Goal: Complete application form: Complete application form

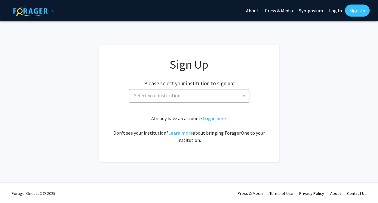
click at [243, 94] on span at bounding box center [244, 95] width 6 height 13
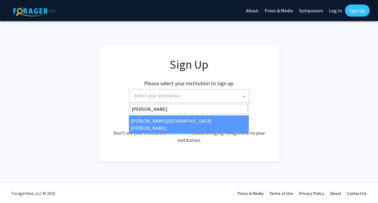
type input "[PERSON_NAME]"
select select "1"
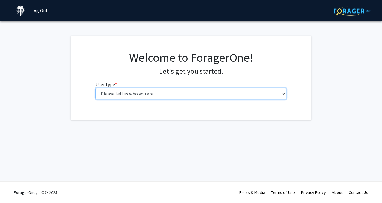
click at [284, 94] on select "Please tell us who you are Undergraduate Student Master's Student Doctoral Cand…" at bounding box center [191, 93] width 191 height 11
select select "2: masters"
click at [96, 88] on select "Please tell us who you are Undergraduate Student Master's Student Doctoral Cand…" at bounding box center [191, 93] width 191 height 11
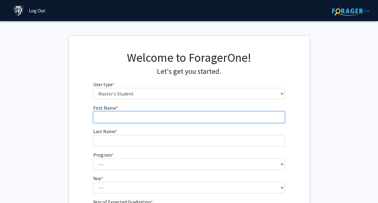
drag, startPoint x: 274, startPoint y: 99, endPoint x: 248, endPoint y: 113, distance: 30.1
click at [248, 113] on input "First Name * required" at bounding box center [188, 116] width 191 height 11
type input "Carina"
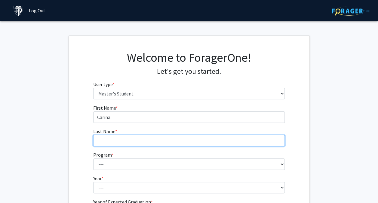
type input "Aydyn"
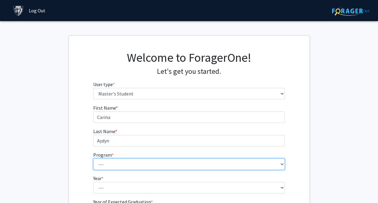
click at [281, 164] on select "--- Anatomy Education Applied and Computational Mathematics Applied Biomedical …" at bounding box center [188, 163] width 191 height 11
select select "58: 47"
click at [93, 158] on select "--- Anatomy Education Applied and Computational Mathematics Applied Biomedical …" at bounding box center [188, 163] width 191 height 11
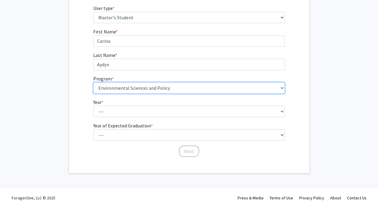
scroll to position [81, 0]
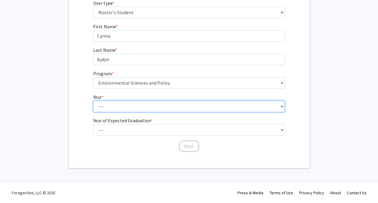
click at [279, 105] on select "--- First Year Second Year" at bounding box center [188, 105] width 191 height 11
select select "1: first_year"
click at [93, 100] on select "--- First Year Second Year" at bounding box center [188, 105] width 191 height 11
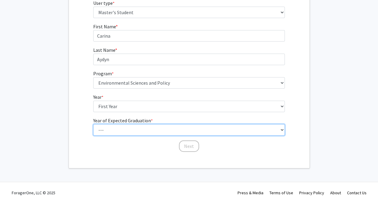
click at [281, 130] on select "--- 2025 2026 2027 2028 2029 2030 2031 2032 2033 2034" at bounding box center [188, 129] width 191 height 11
select select "2: 2026"
click at [93, 124] on select "--- 2025 2026 2027 2028 2029 2030 2031 2032 2033 2034" at bounding box center [188, 129] width 191 height 11
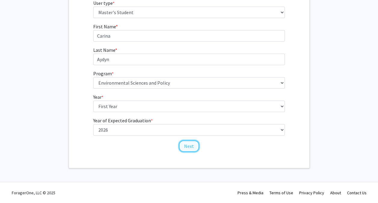
click at [191, 146] on button "Next" at bounding box center [189, 145] width 20 height 11
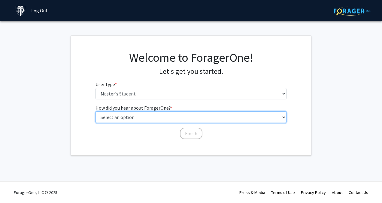
click at [284, 116] on select "Select an option Peer/student recommendation Faculty/staff recommendation Unive…" at bounding box center [191, 116] width 191 height 11
select select "2: faculty_recommendation"
click at [96, 111] on select "Select an option Peer/student recommendation Faculty/staff recommendation Unive…" at bounding box center [191, 116] width 191 height 11
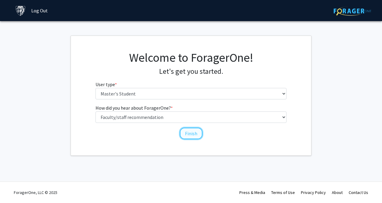
click at [192, 133] on button "Finish" at bounding box center [191, 132] width 23 height 11
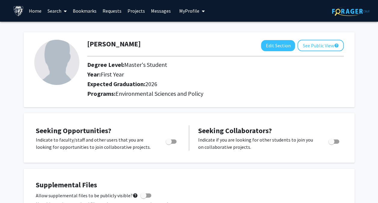
click at [332, 140] on span "Toggle" at bounding box center [331, 141] width 6 height 6
click at [331, 143] on input "Would you like to receive other student requests to work with you?" at bounding box center [331, 143] width 0 height 0
checkbox input "true"
click at [169, 142] on span "Toggle" at bounding box center [169, 141] width 6 height 6
click at [169, 143] on input "Are you actively seeking opportunities?" at bounding box center [168, 143] width 0 height 0
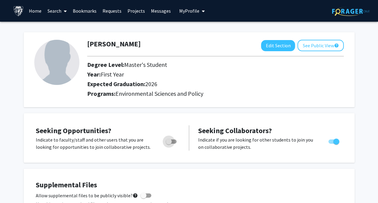
checkbox input "true"
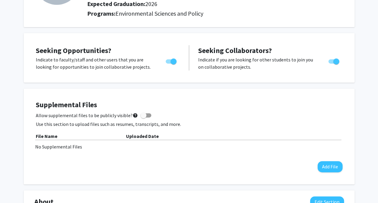
scroll to position [84, 0]
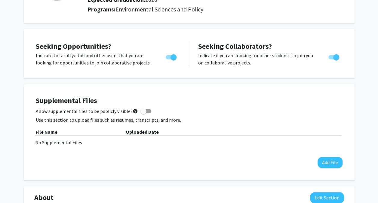
click at [140, 111] on span at bounding box center [143, 111] width 6 height 6
click at [143, 113] on input "Allow supplemental files to be publicly visible? help" at bounding box center [143, 113] width 0 height 0
click at [145, 111] on span at bounding box center [148, 111] width 6 height 6
click at [143, 113] on input "Allow supplemental files to be publicly visible? help" at bounding box center [143, 113] width 0 height 0
checkbox input "false"
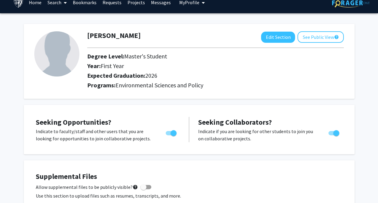
scroll to position [0, 0]
